Goal: Find contact information: Find contact information

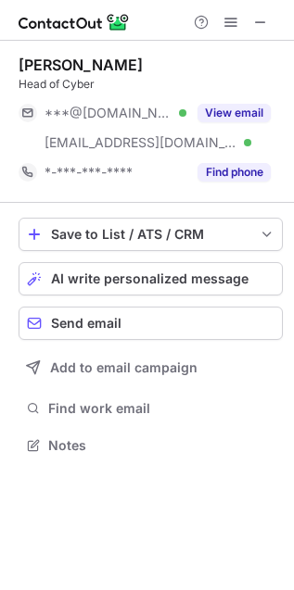
scroll to position [432, 294]
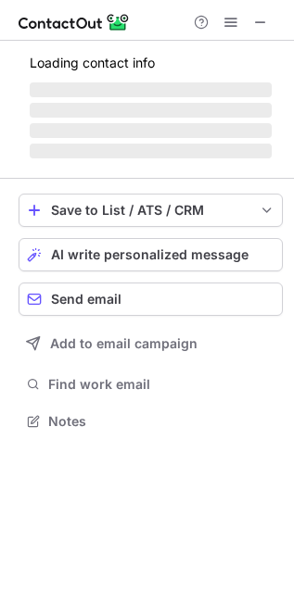
scroll to position [403, 294]
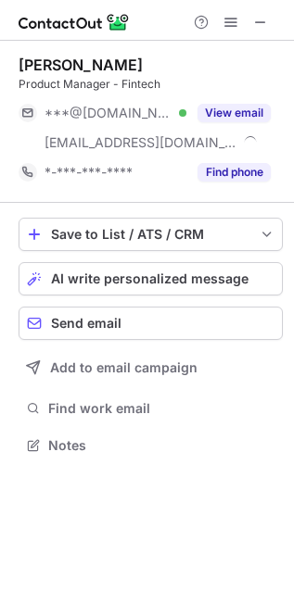
scroll to position [432, 294]
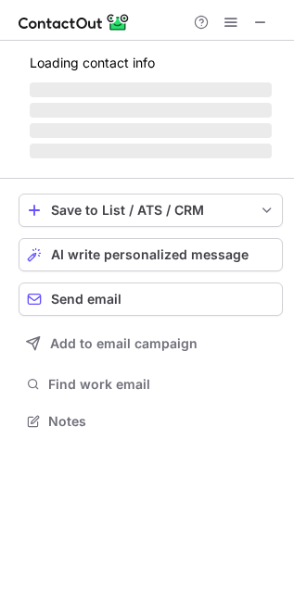
scroll to position [419, 294]
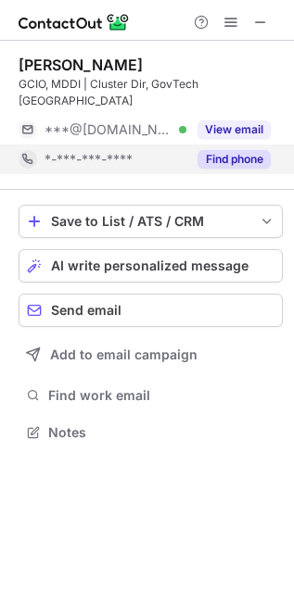
click at [211, 150] on button "Find phone" at bounding box center [233, 159] width 73 height 19
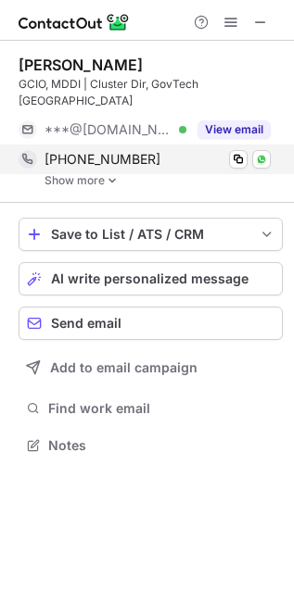
scroll to position [415, 294]
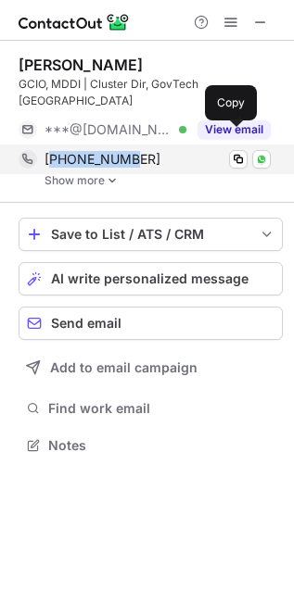
drag, startPoint x: 162, startPoint y: 145, endPoint x: 57, endPoint y: 146, distance: 105.6
click at [57, 151] on div "+6597650741" at bounding box center [157, 159] width 226 height 17
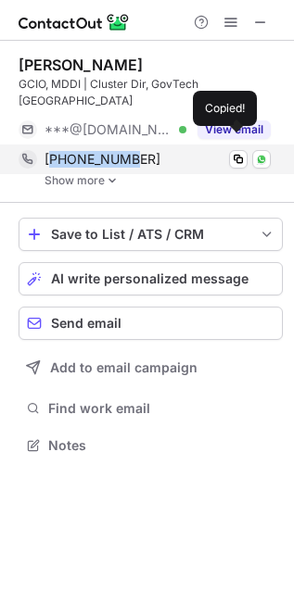
copy span "6597650741"
click at [231, 152] on span at bounding box center [238, 159] width 15 height 15
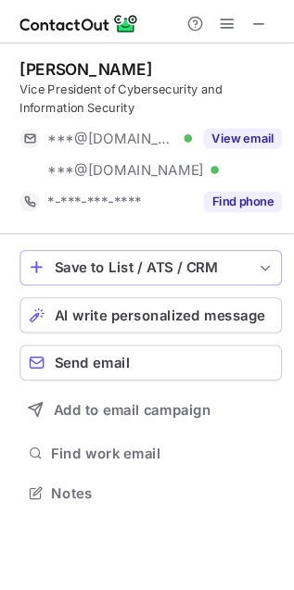
scroll to position [449, 294]
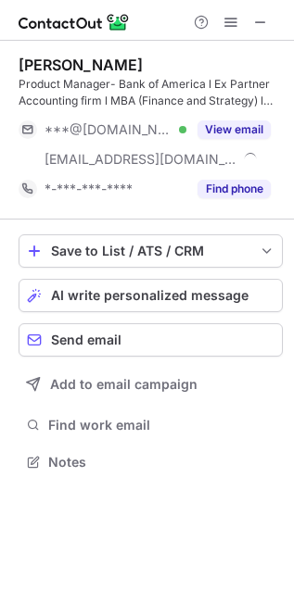
scroll to position [449, 294]
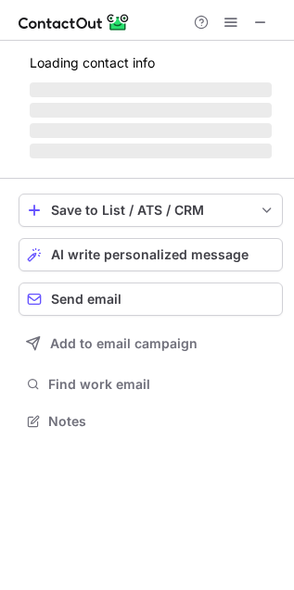
scroll to position [419, 294]
